Goal: Task Accomplishment & Management: Manage account settings

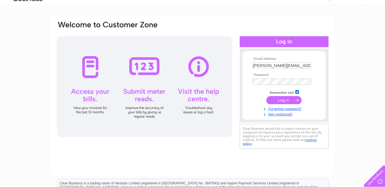
scroll to position [29, 0]
click at [278, 98] on input "submit" at bounding box center [284, 100] width 35 height 8
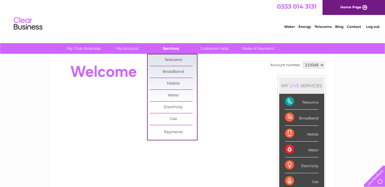
click at [170, 49] on link "Services" at bounding box center [171, 48] width 47 height 11
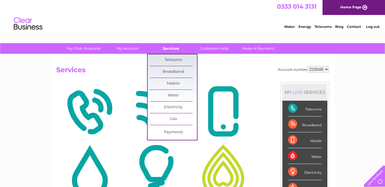
click at [170, 49] on link "Services" at bounding box center [171, 48] width 47 height 11
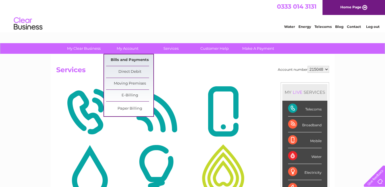
click at [132, 59] on link "Bills and Payments" at bounding box center [129, 59] width 47 height 11
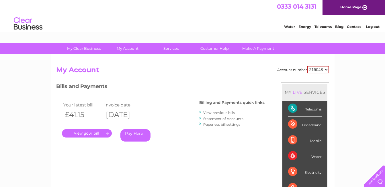
scroll to position [29, 0]
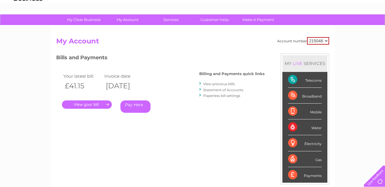
click at [92, 103] on link "." at bounding box center [87, 104] width 50 height 8
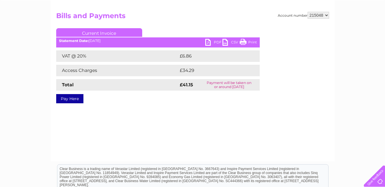
scroll to position [45, 0]
